Goal: Task Accomplishment & Management: Manage account settings

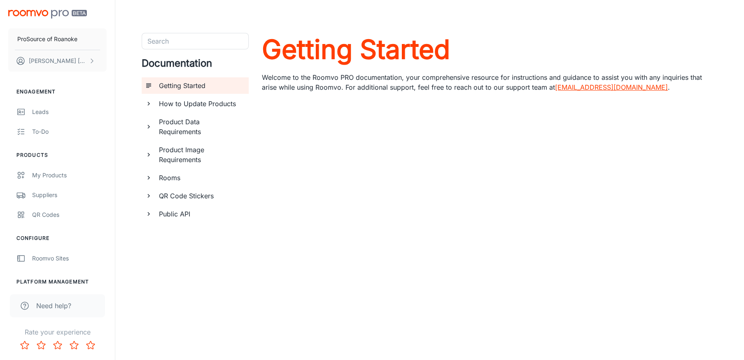
click at [43, 217] on div "QR Codes" at bounding box center [69, 214] width 75 height 9
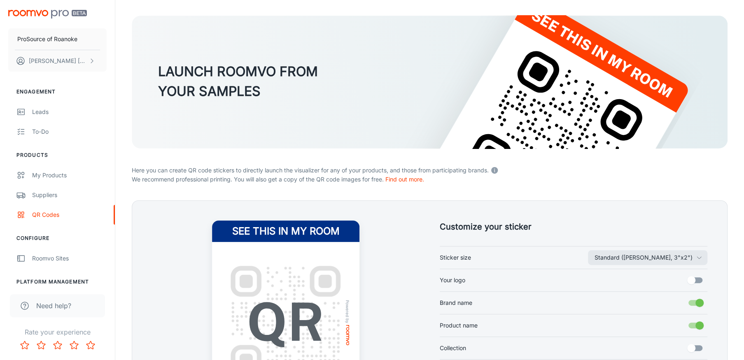
scroll to position [123, 0]
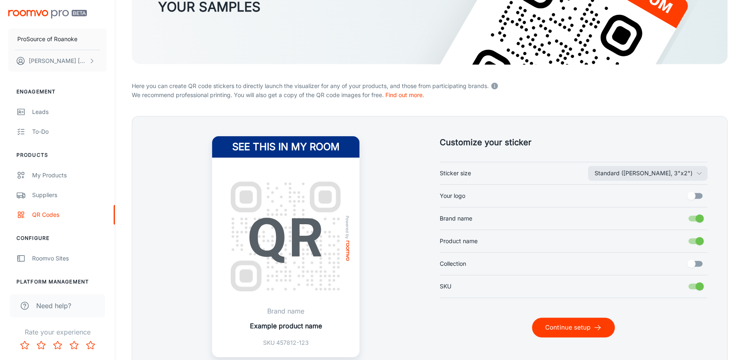
click at [566, 326] on button "Continue setup" at bounding box center [573, 328] width 83 height 20
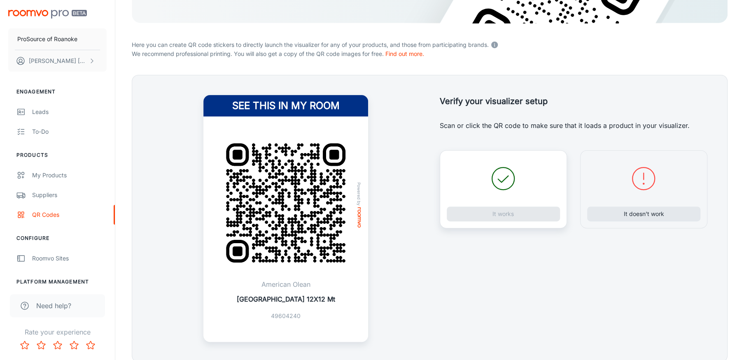
scroll to position [199, 0]
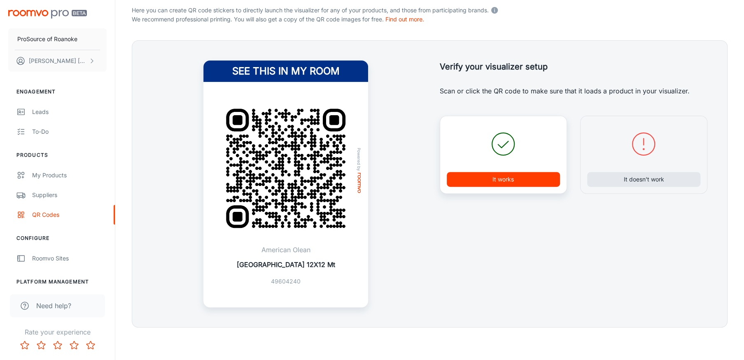
click at [486, 177] on button "It works" at bounding box center [503, 179] width 113 height 15
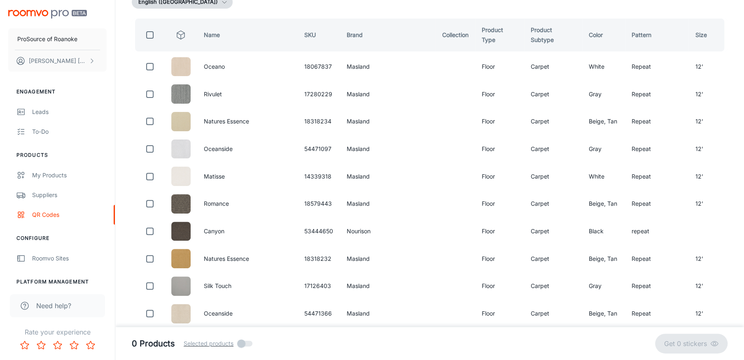
scroll to position [0, 0]
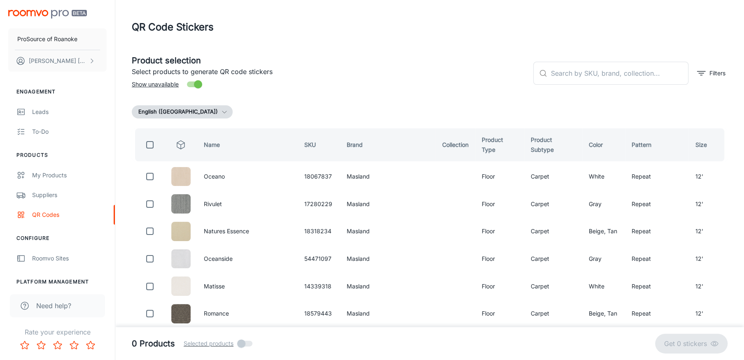
click at [569, 74] on input "text" at bounding box center [619, 73] width 138 height 23
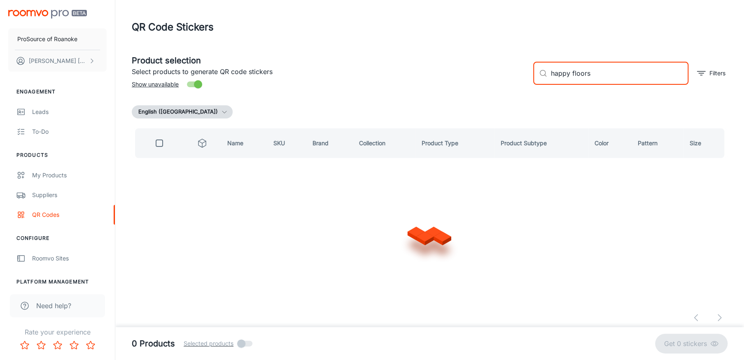
type input "happy floors"
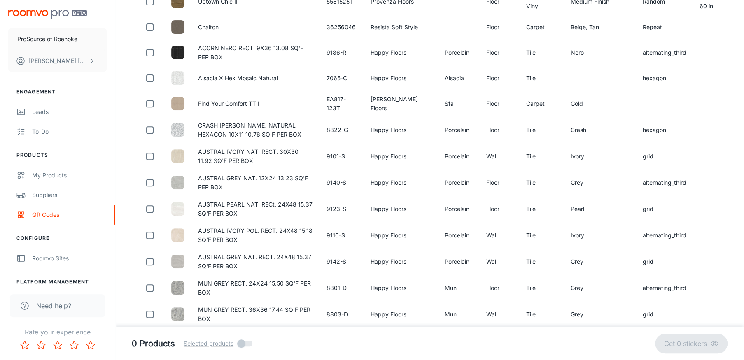
scroll to position [247, 0]
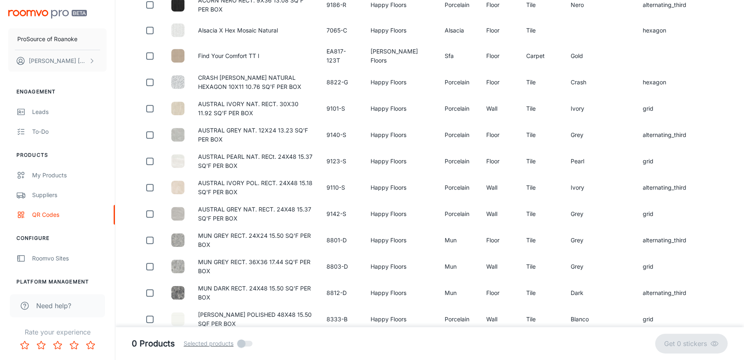
click at [150, 82] on input "checkbox" at bounding box center [150, 82] width 16 height 16
checkbox input "true"
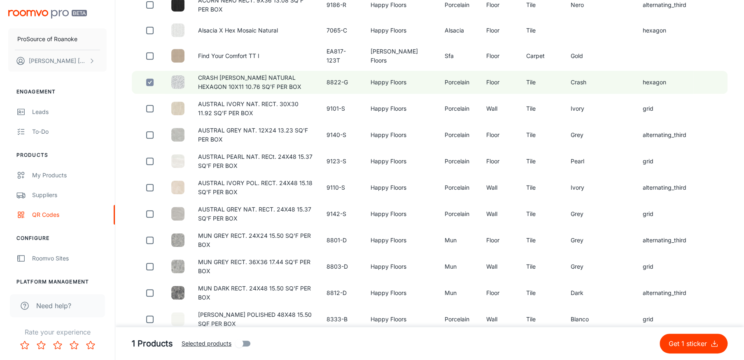
click at [147, 107] on input "checkbox" at bounding box center [150, 108] width 16 height 16
checkbox input "true"
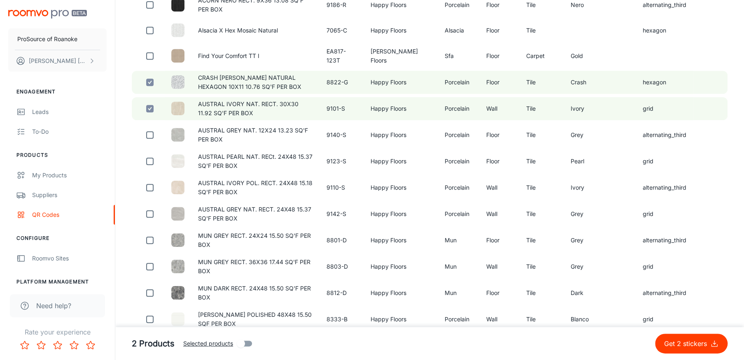
drag, startPoint x: 150, startPoint y: 131, endPoint x: 145, endPoint y: 151, distance: 20.8
click at [150, 131] on input "checkbox" at bounding box center [150, 135] width 16 height 16
checkbox input "true"
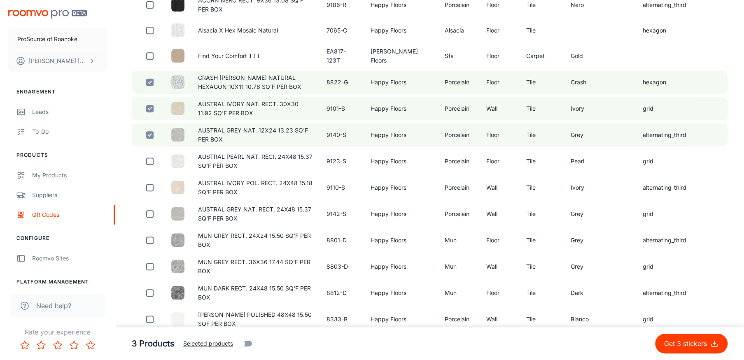
click at [149, 159] on input "checkbox" at bounding box center [150, 161] width 16 height 16
checkbox input "true"
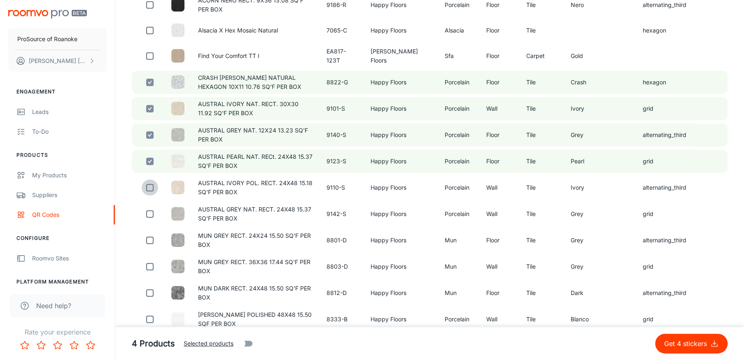
click at [149, 184] on input "checkbox" at bounding box center [150, 187] width 16 height 16
checkbox input "true"
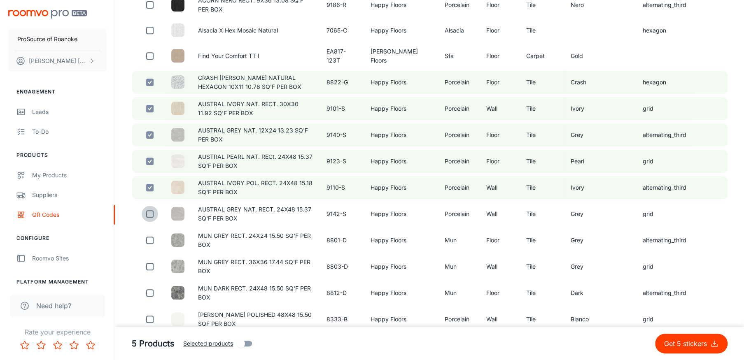
click at [146, 210] on input "checkbox" at bounding box center [150, 214] width 16 height 16
checkbox input "true"
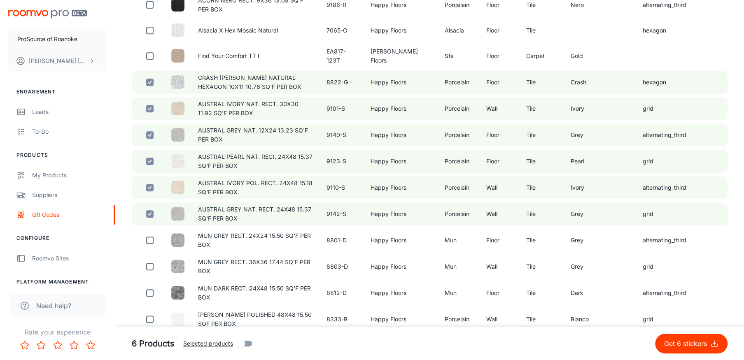
click at [151, 233] on input "checkbox" at bounding box center [150, 240] width 16 height 16
checkbox input "true"
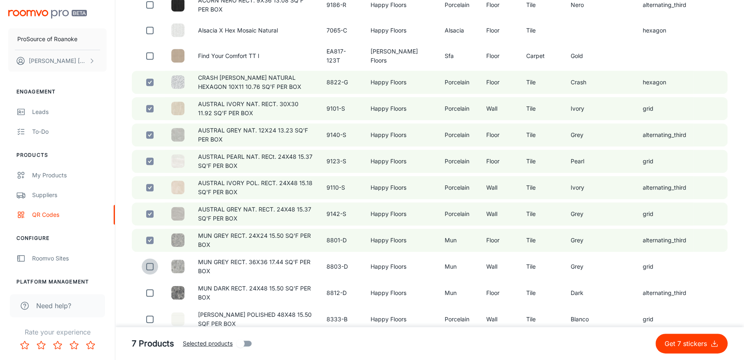
click at [148, 262] on input "checkbox" at bounding box center [150, 267] width 16 height 16
checkbox input "true"
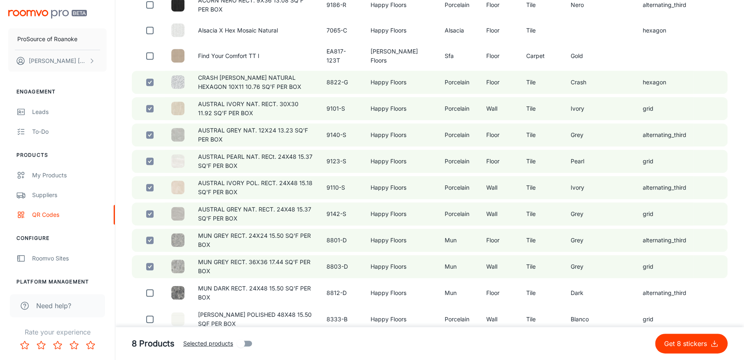
click at [680, 348] on p "Get 8 stickers" at bounding box center [687, 344] width 46 height 10
checkbox input "false"
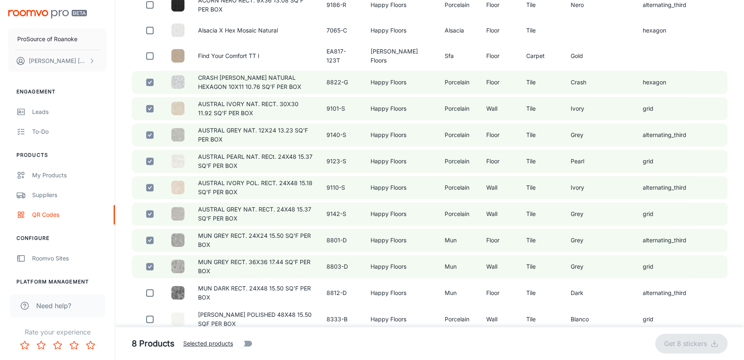
checkbox input "false"
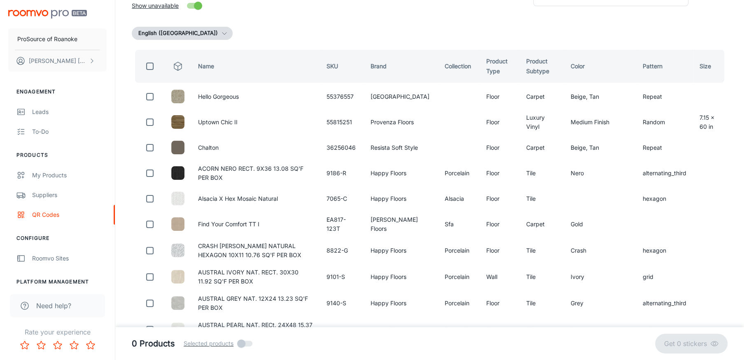
scroll to position [0, 0]
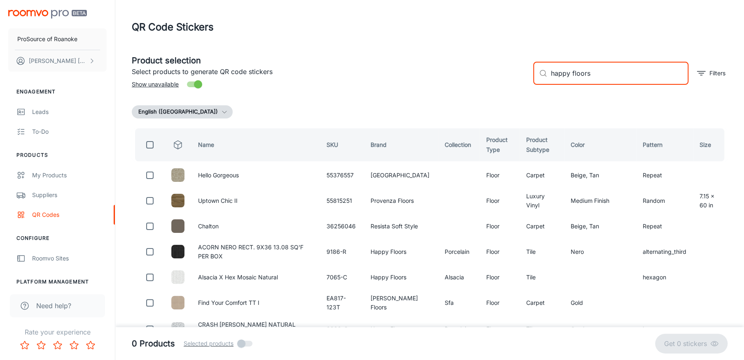
drag, startPoint x: 601, startPoint y: 70, endPoint x: 454, endPoint y: 79, distance: 146.8
click at [464, 81] on div "Product selection Select products to generate QR code stickers Show unavailable…" at bounding box center [426, 70] width 602 height 44
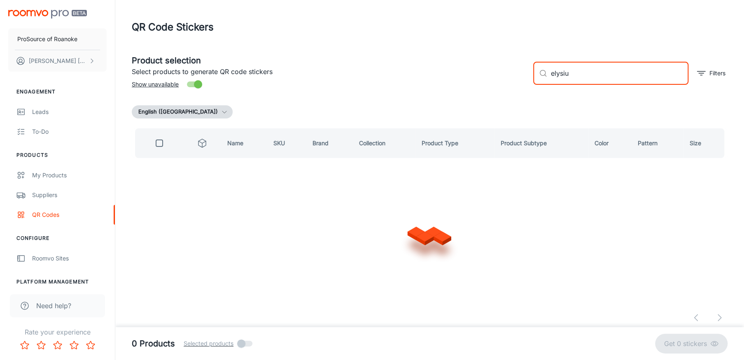
type input "elysium"
checkbox input "true"
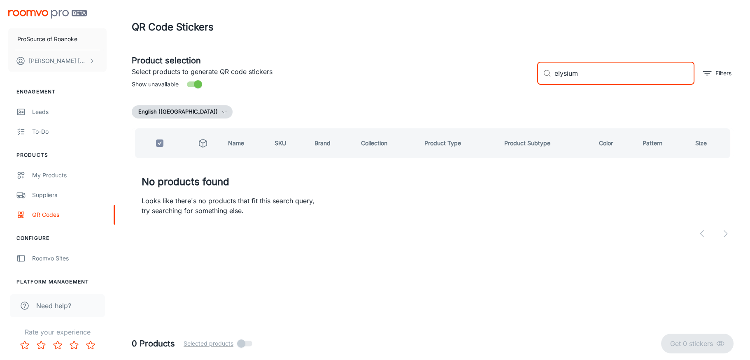
type input "elysium"
click at [91, 59] on icon "scrollable content" at bounding box center [92, 61] width 7 height 7
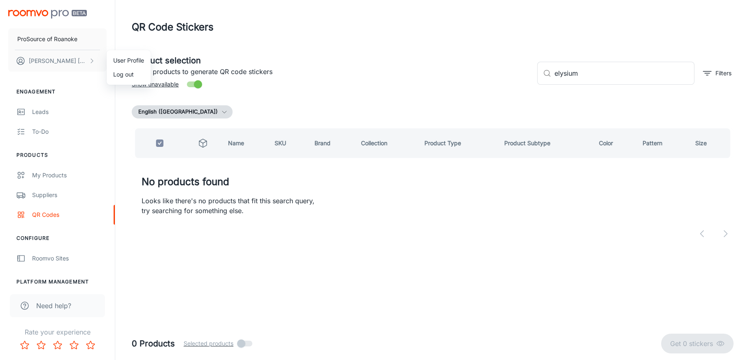
click at [113, 61] on li "User Profile" at bounding box center [129, 61] width 44 height 14
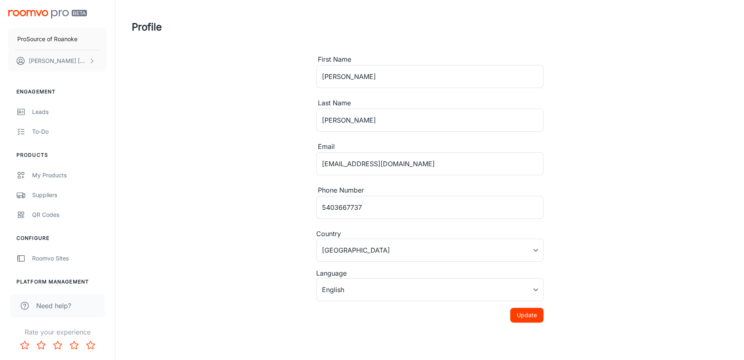
click at [50, 39] on p "ProSource of Roanoke" at bounding box center [47, 39] width 60 height 9
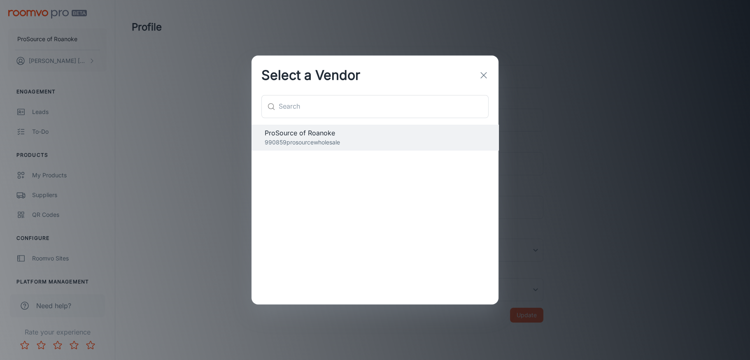
click at [314, 134] on span "ProSource of Roanoke" at bounding box center [375, 133] width 221 height 10
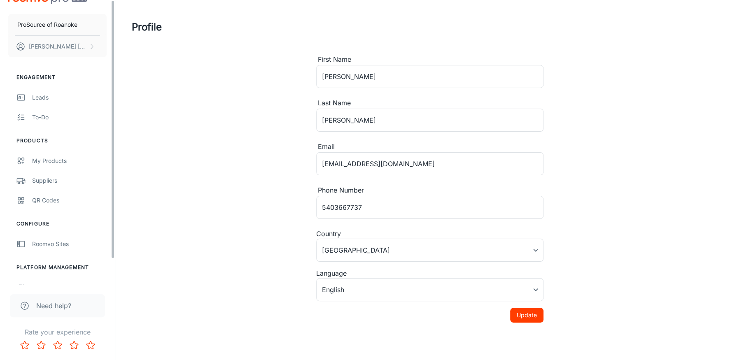
scroll to position [27, 0]
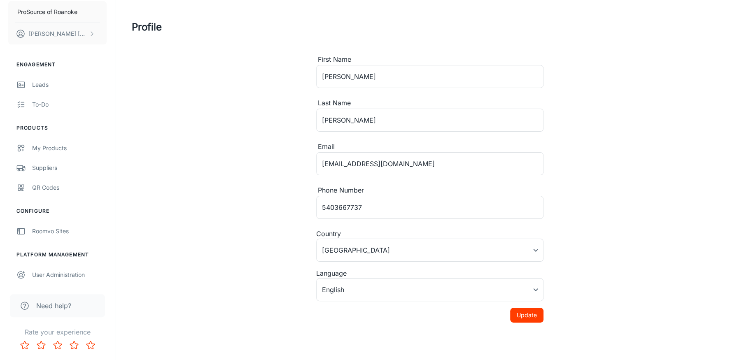
click at [46, 275] on div "User Administration" at bounding box center [69, 274] width 75 height 9
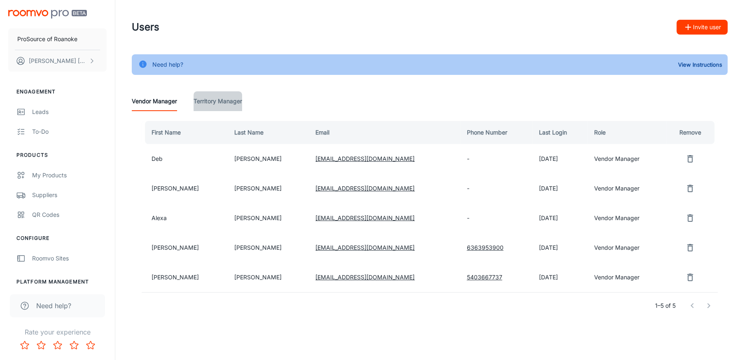
click at [224, 101] on Manager "Territory Manager" at bounding box center [217, 101] width 49 height 20
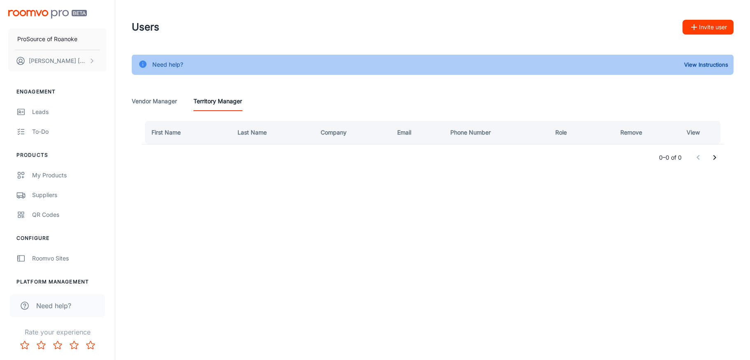
click at [151, 100] on Manager "Vendor Manager" at bounding box center [154, 101] width 45 height 20
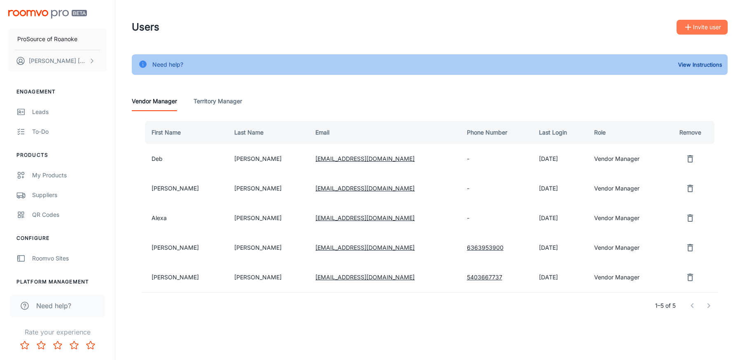
click at [701, 26] on button "Invite user" at bounding box center [701, 27] width 51 height 15
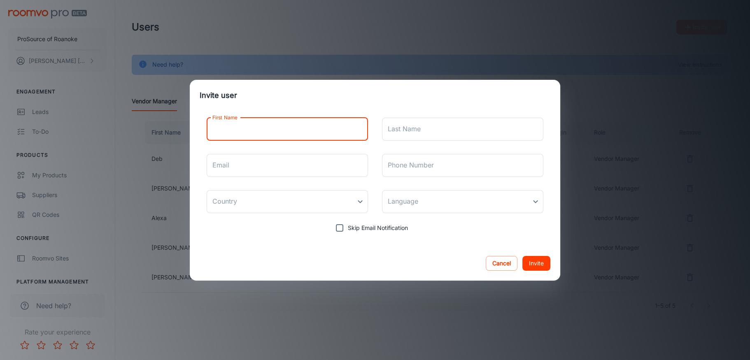
click at [269, 128] on input "First Name" at bounding box center [287, 129] width 161 height 23
type input "Cierra"
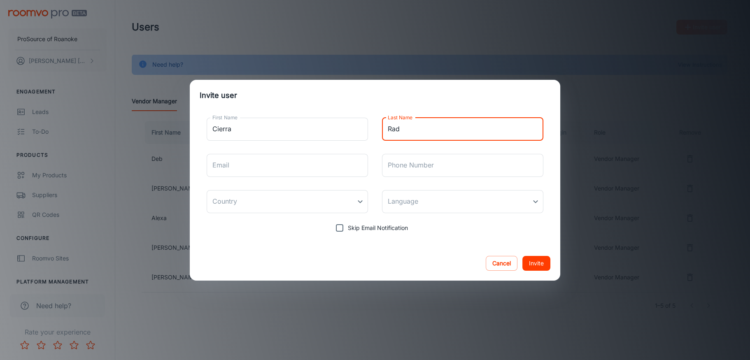
type input "[PERSON_NAME]"
type input "[EMAIL_ADDRESS][DOMAIN_NAME]"
type input "5402831291"
type input "[GEOGRAPHIC_DATA]"
click at [406, 197] on body "ProSource of Roanoke [PERSON_NAME] Engagement Leads To-do Products My Products …" at bounding box center [375, 180] width 750 height 360
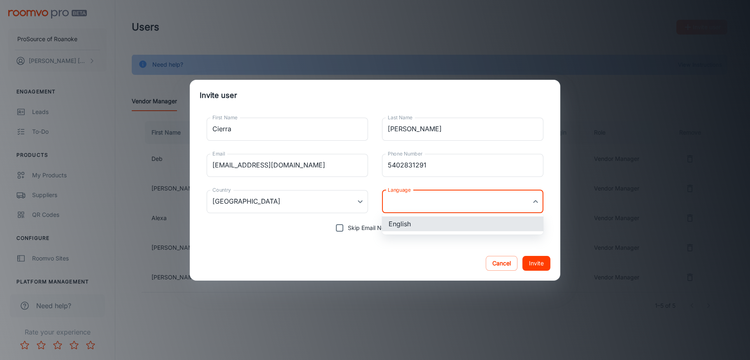
click at [397, 223] on li "English" at bounding box center [462, 224] width 161 height 15
type input "en-us"
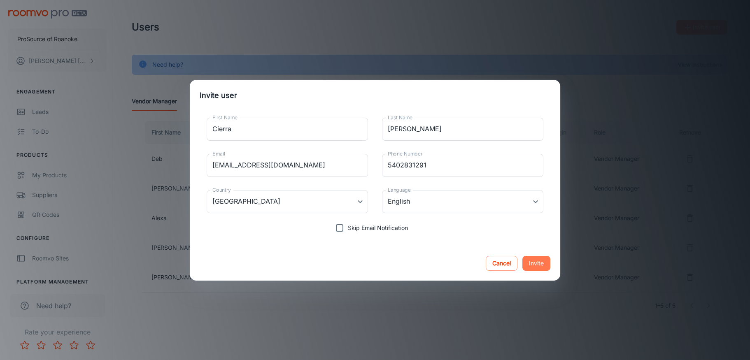
click at [537, 262] on button "Invite" at bounding box center [536, 263] width 28 height 15
